Goal: Information Seeking & Learning: Find specific fact

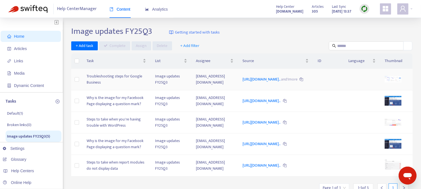
click at [111, 84] on td "Troubleshooting steps for Google Business" at bounding box center [116, 80] width 68 height 22
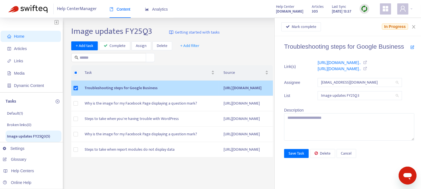
click at [219, 95] on td "[URL][DOMAIN_NAME]" at bounding box center [246, 87] width 54 height 15
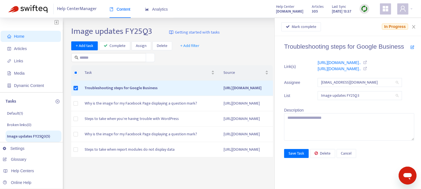
click at [248, 61] on div "+ Add task Complete Assign Delete + Add filter" at bounding box center [173, 51] width 205 height 21
click at [246, 70] on div "Source" at bounding box center [245, 73] width 45 height 6
click at [415, 28] on icon "close" at bounding box center [413, 27] width 4 height 4
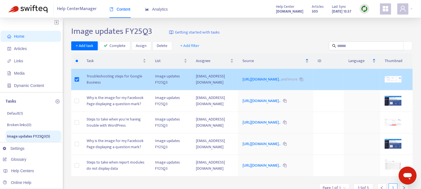
click at [119, 80] on td "Troubleshooting steps for Google Business" at bounding box center [116, 80] width 68 height 22
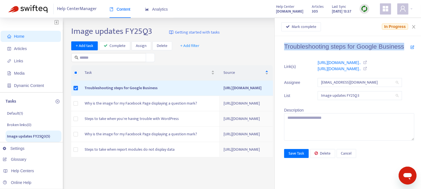
drag, startPoint x: 282, startPoint y: 47, endPoint x: 404, endPoint y: 49, distance: 122.6
click at [404, 49] on div "Troubleshooting steps for Google Business Link(s) [URL][DOMAIN_NAME].. [URL][DO…" at bounding box center [348, 112] width 146 height 153
copy h4 "Troubleshooting steps for Google Business"
